Goal: Information Seeking & Learning: Learn about a topic

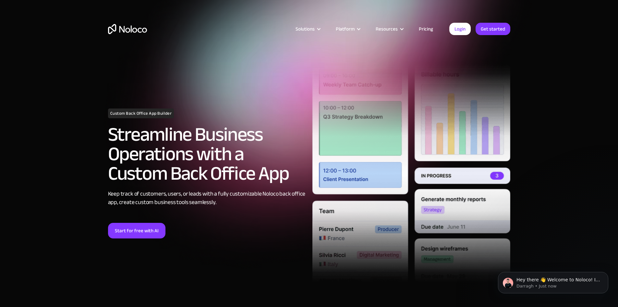
click at [426, 26] on link "Pricing" at bounding box center [426, 29] width 31 height 8
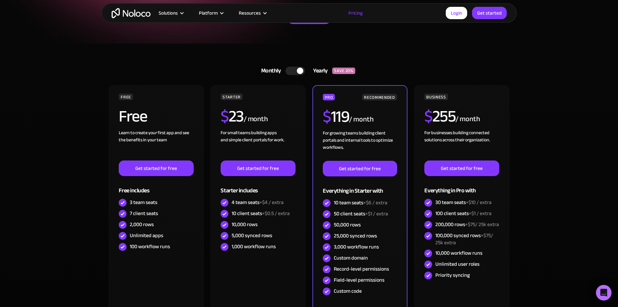
scroll to position [130, 0]
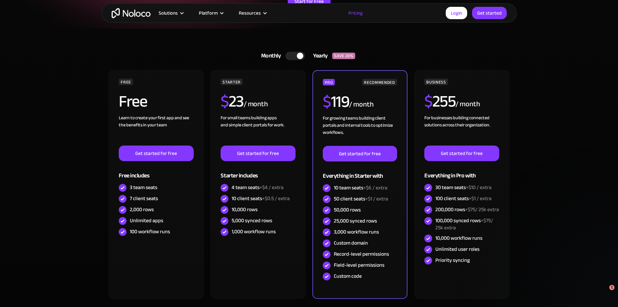
click at [301, 54] on div at bounding box center [300, 56] width 6 height 6
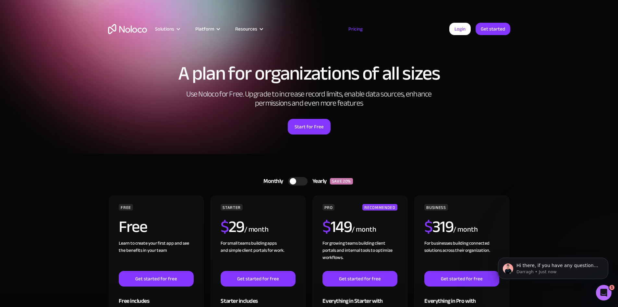
scroll to position [0, 0]
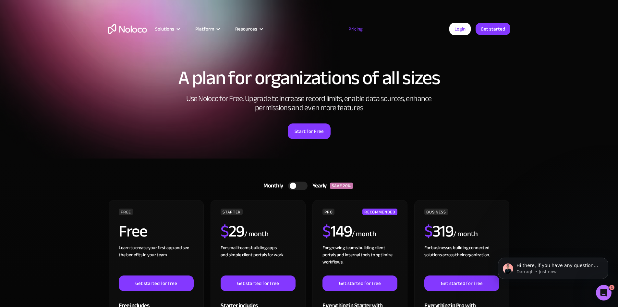
click at [135, 31] on img "home" at bounding box center [127, 29] width 39 height 10
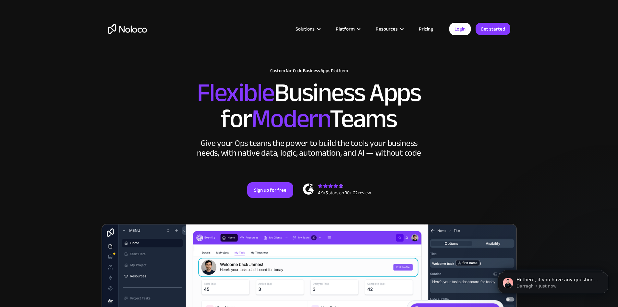
drag, startPoint x: 165, startPoint y: 193, endPoint x: 171, endPoint y: 87, distance: 106.0
click at [310, 196] on img at bounding box center [337, 189] width 68 height 13
click at [277, 198] on link "Sign up for free" at bounding box center [270, 190] width 46 height 16
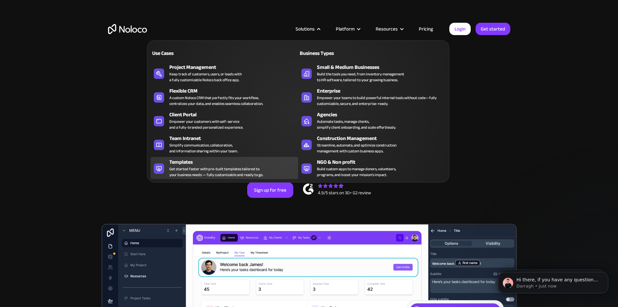
click at [235, 170] on div "Get started faster with pre-built templates tailored to your business needs — f…" at bounding box center [216, 172] width 94 height 12
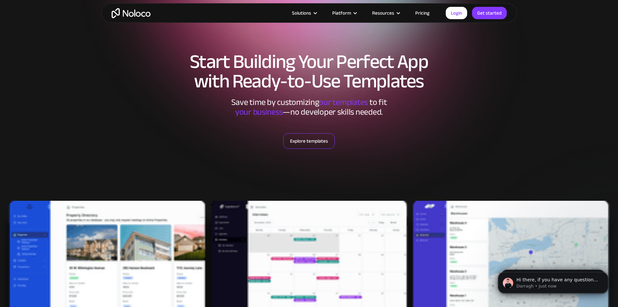
click at [308, 139] on link "Explore templates" at bounding box center [309, 141] width 52 height 16
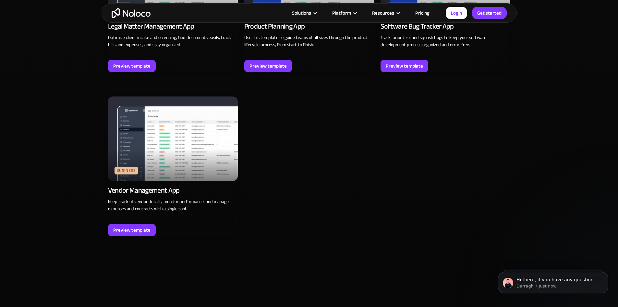
scroll to position [1989, 0]
